Goal: Information Seeking & Learning: Learn about a topic

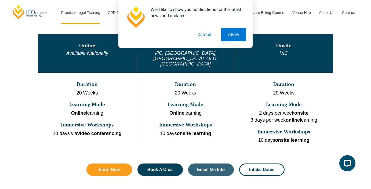
click at [206, 35] on button "Cancel" at bounding box center [205, 34] width 28 height 13
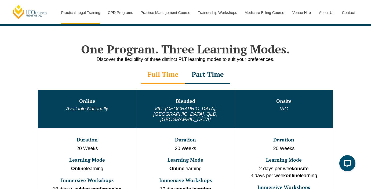
scroll to position [262, 0]
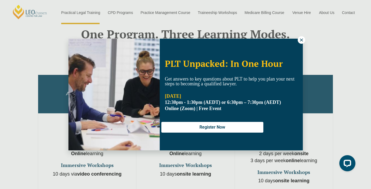
click at [302, 41] on icon at bounding box center [301, 40] width 5 height 5
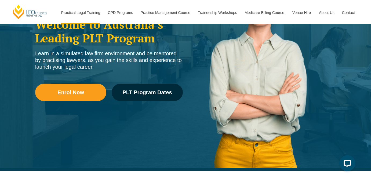
scroll to position [16, 0]
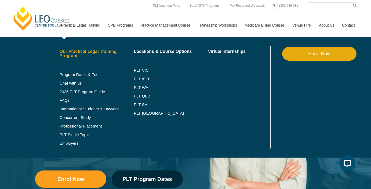
click at [68, 51] on link "Our Practical Legal Training Program" at bounding box center [97, 53] width 74 height 9
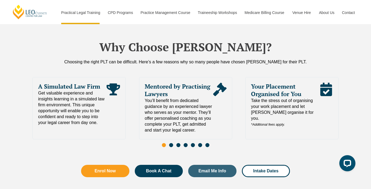
scroll to position [1166, 0]
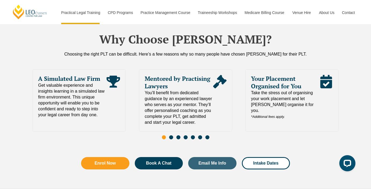
click at [302, 90] on span "Take the stress out of organising your work placement and let Leo Cussen organi…" at bounding box center [285, 105] width 69 height 30
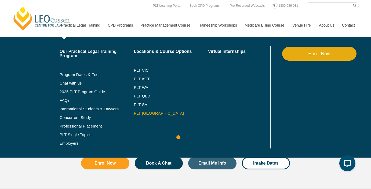
click at [135, 114] on link "PLT [GEOGRAPHIC_DATA]" at bounding box center [171, 113] width 74 height 4
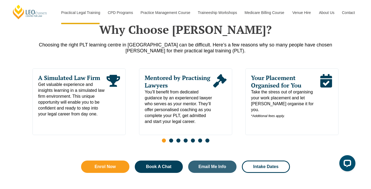
click at [286, 86] on span "Your Placement Organised for You" at bounding box center [285, 81] width 69 height 15
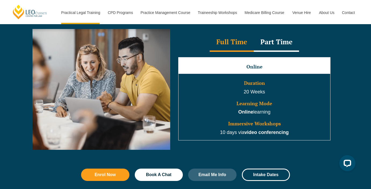
scroll to position [504, 0]
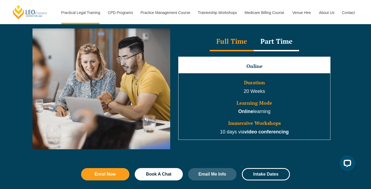
click at [275, 48] on div "Part Time" at bounding box center [276, 42] width 45 height 19
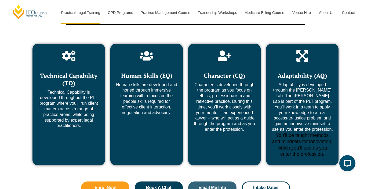
scroll to position [2120, 0]
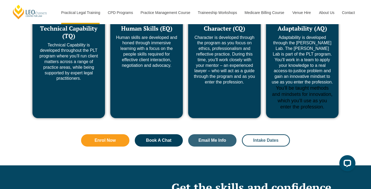
click at [263, 134] on link "Intake Dates" at bounding box center [266, 140] width 48 height 12
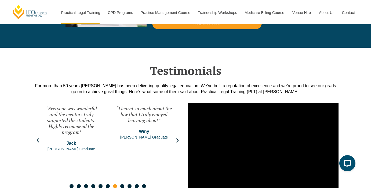
scroll to position [708, 0]
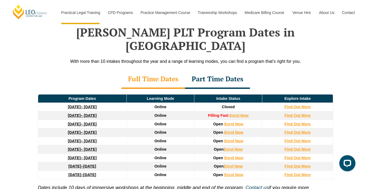
click at [84, 122] on link "27 January 2026 – 12 June 2026" at bounding box center [82, 124] width 29 height 4
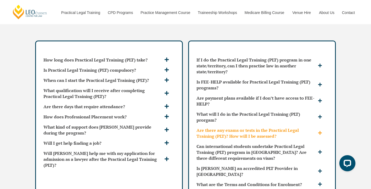
scroll to position [1455, 0]
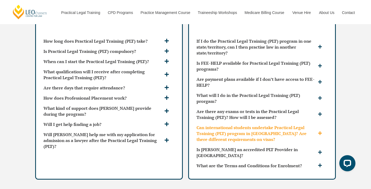
click at [318, 131] on span at bounding box center [321, 133] width 8 height 5
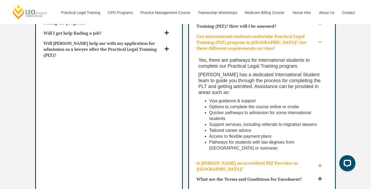
scroll to position [1550, 0]
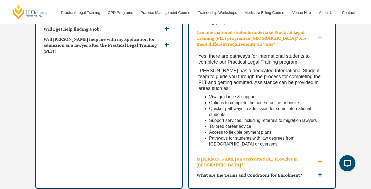
click at [314, 156] on h3 "Is Leo Cussen an accredited PLT Provider in NSW?" at bounding box center [257, 162] width 120 height 12
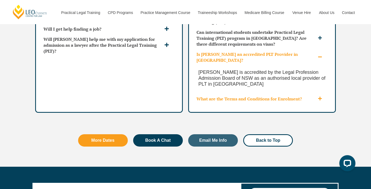
click at [315, 96] on h3 "What are the Terms and Conditions for Enrolment?" at bounding box center [257, 99] width 120 height 6
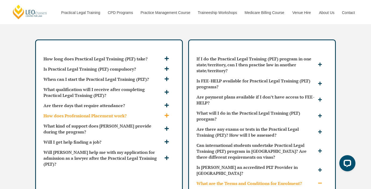
scroll to position [1434, 0]
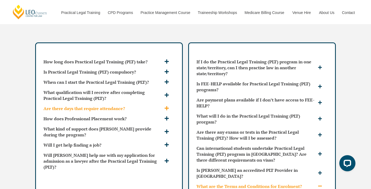
click at [167, 106] on icon at bounding box center [167, 108] width 4 height 4
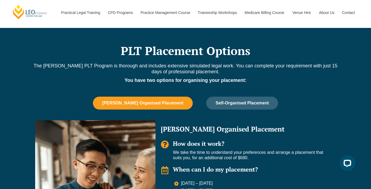
scroll to position [312, 0]
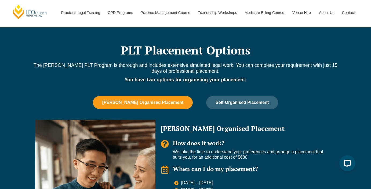
click at [160, 100] on span "Leo Cussen Organised Placement" at bounding box center [142, 102] width 81 height 5
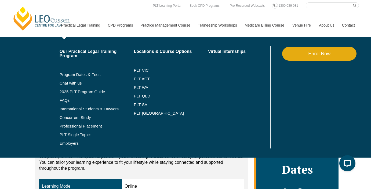
scroll to position [0, 0]
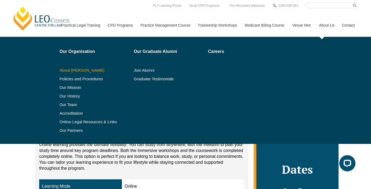
click at [77, 72] on link "About [PERSON_NAME]" at bounding box center [95, 70] width 71 height 4
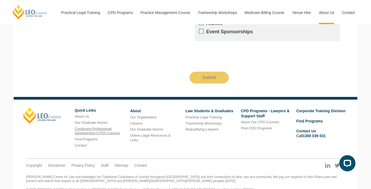
scroll to position [680, 0]
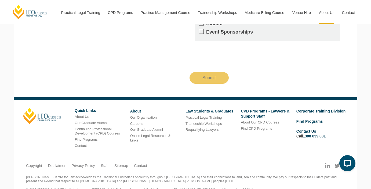
click at [194, 116] on link "Practical Legal Training" at bounding box center [204, 118] width 36 height 4
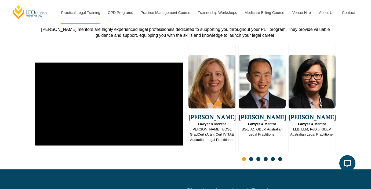
scroll to position [1365, 0]
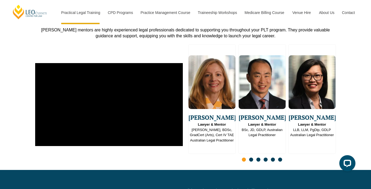
click at [251, 158] on span "Go to slide 2" at bounding box center [251, 160] width 4 height 4
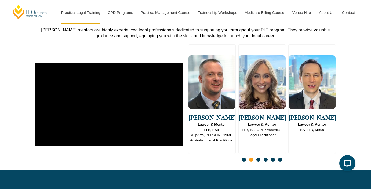
click at [259, 158] on span "Go to slide 3" at bounding box center [259, 160] width 4 height 4
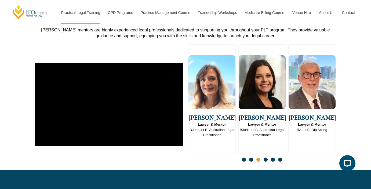
click at [266, 158] on span "Go to slide 4" at bounding box center [266, 160] width 4 height 4
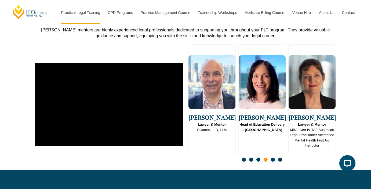
click at [275, 158] on span "Go to slide 5" at bounding box center [273, 160] width 4 height 4
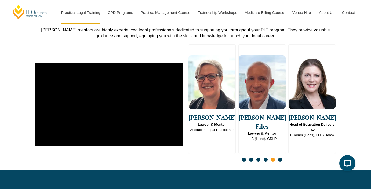
click at [280, 158] on span "Go to slide 6" at bounding box center [280, 160] width 4 height 4
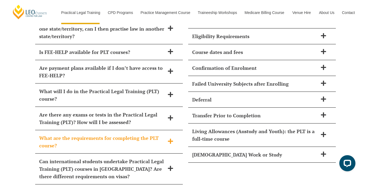
scroll to position [2465, 0]
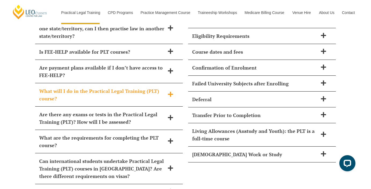
click at [89, 87] on h2 "What will I do in the Practical Legal Training (PLT) course?" at bounding box center [102, 94] width 126 height 15
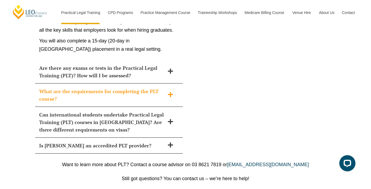
scroll to position [2699, 0]
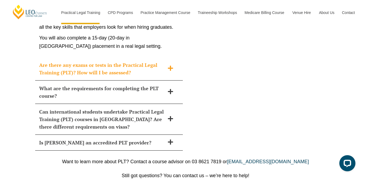
click at [105, 61] on h2 "Are there any exams or tests in the Practical Legal Training (PLT)? How will I …" at bounding box center [102, 68] width 126 height 15
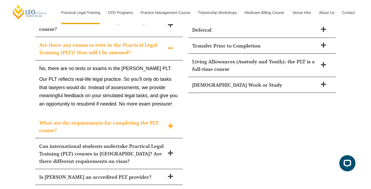
scroll to position [2535, 0]
click at [122, 119] on h2 "What are the requirements for completing the PLT course?" at bounding box center [102, 126] width 126 height 15
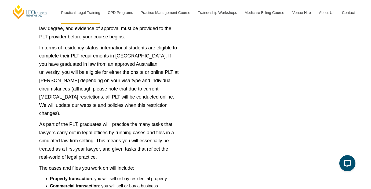
scroll to position [2811, 0]
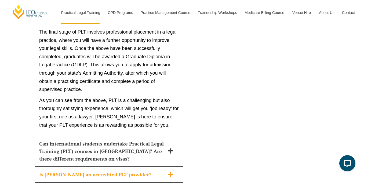
click at [170, 171] on icon at bounding box center [171, 174] width 6 height 6
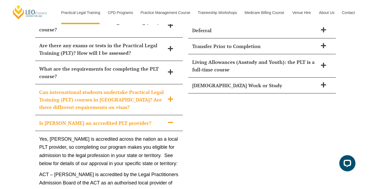
scroll to position [2508, 0]
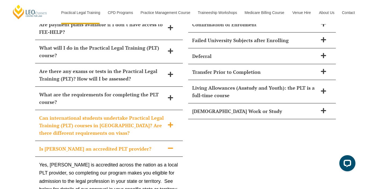
click at [171, 110] on div "Can international students undertake Practical Legal Training (PLT) courses in …" at bounding box center [109, 125] width 148 height 31
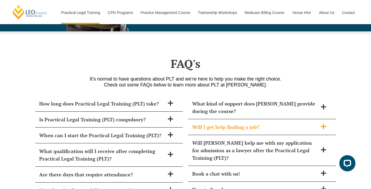
scroll to position [2279, 0]
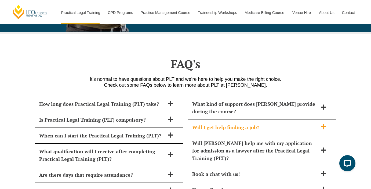
click at [273, 124] on h2 "Will I get help finding a job?" at bounding box center [255, 128] width 126 height 8
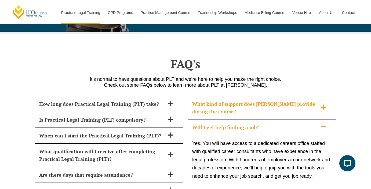
click at [268, 100] on h2 "What kind of support does [PERSON_NAME] provide during the course?" at bounding box center [255, 107] width 126 height 15
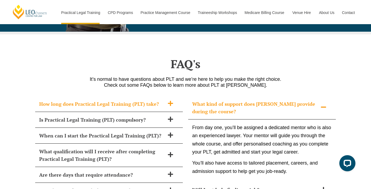
click at [164, 100] on h2 "How long does Practical Legal Training (PLT) take?" at bounding box center [102, 104] width 126 height 8
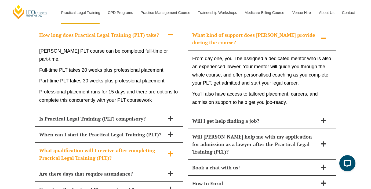
scroll to position [2354, 0]
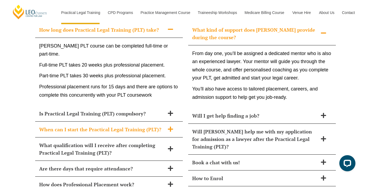
click at [157, 126] on h2 "When can I start the Practical Legal Training (PLT)?" at bounding box center [102, 130] width 126 height 8
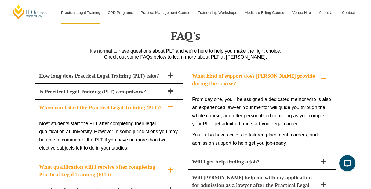
scroll to position [2302, 0]
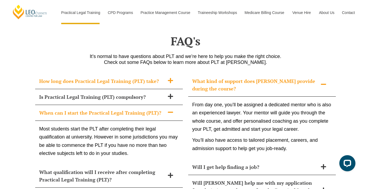
click at [167, 73] on div "How long does Practical Legal Training (PLT) take?" at bounding box center [109, 81] width 148 height 16
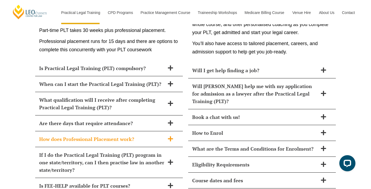
scroll to position [2405, 0]
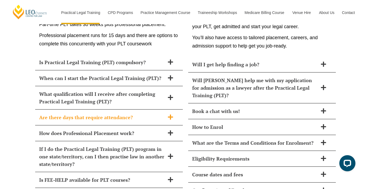
click at [148, 110] on div "Are there days that require attendance?" at bounding box center [109, 118] width 148 height 16
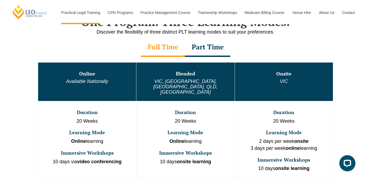
scroll to position [310, 0]
